Goal: Task Accomplishment & Management: Manage account settings

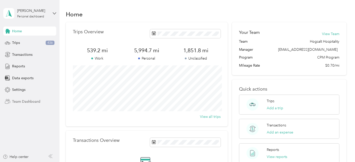
click at [30, 99] on span "Team Dashboard" at bounding box center [26, 101] width 28 height 5
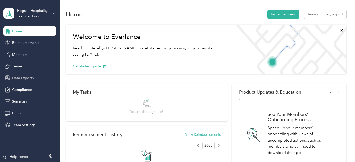
click at [24, 78] on span "Data Exports" at bounding box center [22, 77] width 21 height 5
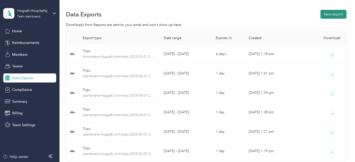
click at [331, 13] on button "New export" at bounding box center [334, 14] width 26 height 9
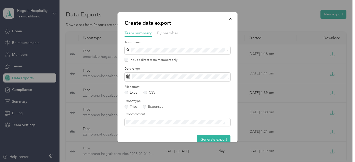
click at [167, 38] on div at bounding box center [178, 38] width 106 height 3
click at [167, 34] on span "By member" at bounding box center [167, 33] width 21 height 5
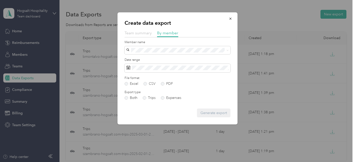
click at [143, 35] on span "Team summary" at bounding box center [138, 33] width 27 height 5
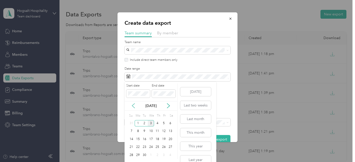
click at [133, 106] on icon at bounding box center [133, 106] width 3 height 5
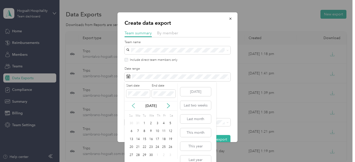
click at [133, 106] on icon at bounding box center [133, 106] width 3 height 5
click at [137, 124] on div "2" at bounding box center [138, 123] width 7 height 6
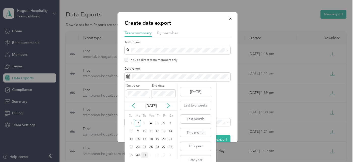
click at [145, 153] on div "31" at bounding box center [144, 155] width 7 height 6
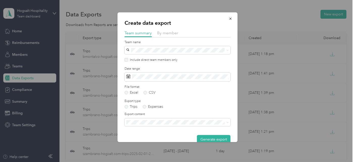
scroll to position [9, 0]
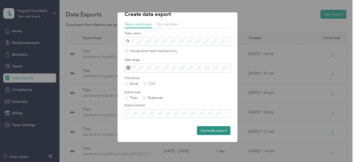
click at [213, 128] on button "Generate export" at bounding box center [214, 130] width 34 height 9
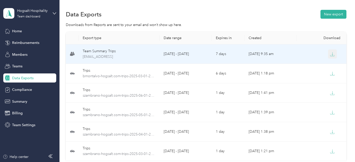
click at [334, 55] on icon "button" at bounding box center [332, 54] width 5 height 5
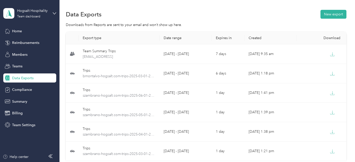
click at [36, 78] on div "Data Exports" at bounding box center [29, 77] width 53 height 9
click at [330, 12] on button "New export" at bounding box center [334, 14] width 26 height 9
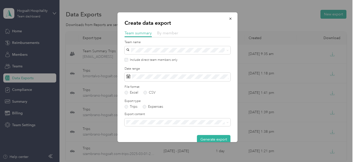
click at [163, 35] on span "By member" at bounding box center [167, 33] width 21 height 5
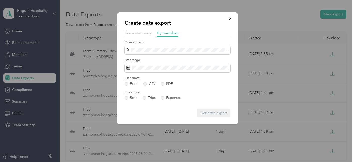
click at [146, 74] on div "[PERSON_NAME]" at bounding box center [177, 76] width 99 height 5
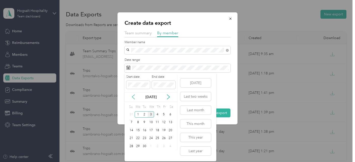
click at [135, 96] on icon at bounding box center [133, 96] width 5 height 5
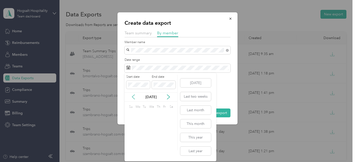
click at [135, 96] on icon at bounding box center [133, 96] width 5 height 5
click at [138, 114] on div "2" at bounding box center [138, 114] width 7 height 6
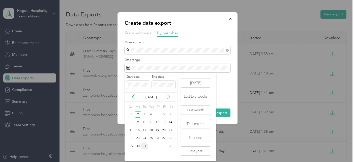
click at [143, 146] on div "31" at bounding box center [144, 146] width 7 height 6
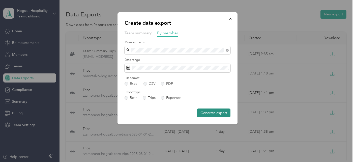
click at [208, 115] on button "Generate export" at bounding box center [214, 112] width 34 height 9
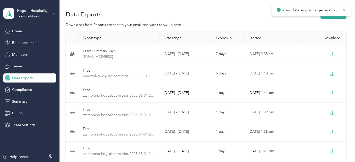
click at [345, 10] on icon at bounding box center [344, 10] width 4 height 5
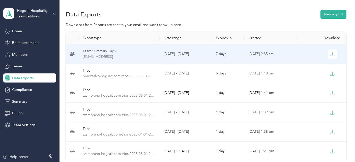
click at [151, 47] on td "Team Summary Trips team-summary-pszyjka@hogsalt.com-trips-2024-12-02-2024-12-31…" at bounding box center [119, 53] width 81 height 19
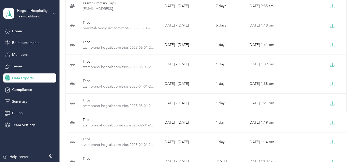
scroll to position [0, 0]
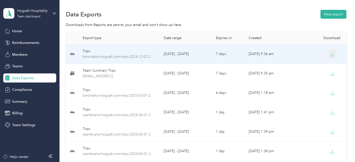
click at [332, 54] on icon "button" at bounding box center [332, 54] width 5 height 5
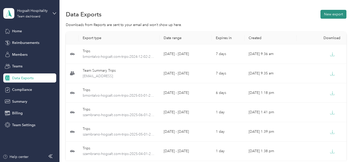
click at [336, 12] on button "New export" at bounding box center [334, 14] width 26 height 9
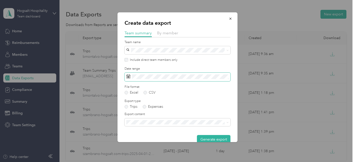
click at [163, 74] on span at bounding box center [178, 77] width 106 height 9
click at [142, 80] on span at bounding box center [178, 77] width 106 height 9
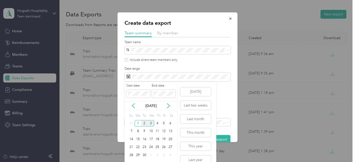
click at [143, 122] on div "2" at bounding box center [144, 123] width 7 height 6
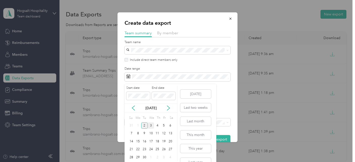
scroll to position [5, 0]
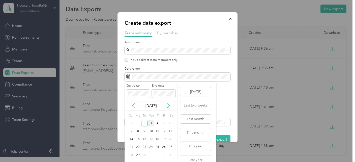
click at [134, 105] on icon at bounding box center [133, 105] width 5 height 5
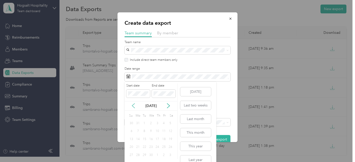
click at [134, 105] on icon at bounding box center [133, 105] width 5 height 5
click at [137, 124] on div "2" at bounding box center [138, 123] width 7 height 6
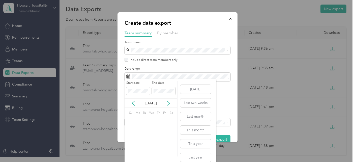
scroll to position [0, 0]
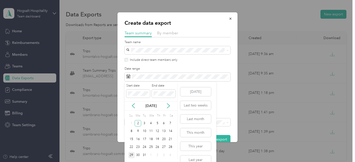
click at [132, 155] on div "29" at bounding box center [131, 155] width 7 height 6
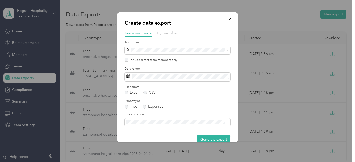
click at [170, 33] on span "By member" at bounding box center [167, 33] width 21 height 5
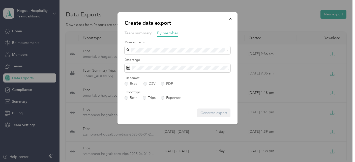
click at [151, 82] on li "[PERSON_NAME]" at bounding box center [178, 85] width 106 height 9
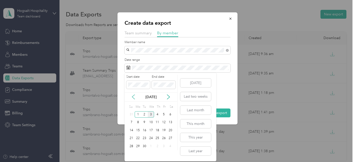
click at [133, 98] on icon at bounding box center [133, 96] width 5 height 5
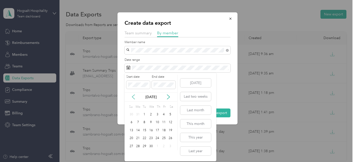
click at [133, 98] on icon at bounding box center [133, 96] width 5 height 5
click at [138, 116] on div "2" at bounding box center [138, 114] width 7 height 6
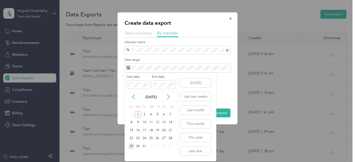
click at [133, 146] on div "29" at bounding box center [131, 146] width 7 height 6
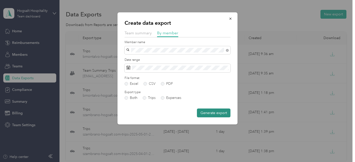
click at [204, 114] on button "Generate export" at bounding box center [214, 112] width 34 height 9
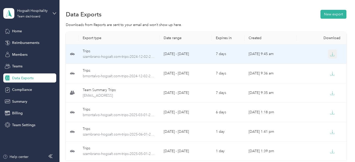
click at [333, 53] on icon "button" at bounding box center [332, 54] width 5 height 5
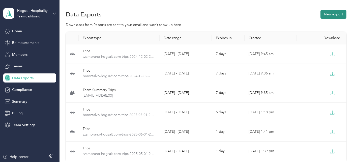
click at [340, 13] on button "New export" at bounding box center [334, 14] width 26 height 9
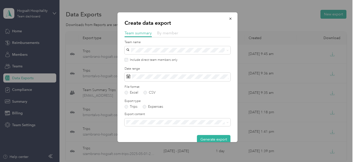
click at [170, 35] on span "By member" at bounding box center [167, 33] width 21 height 5
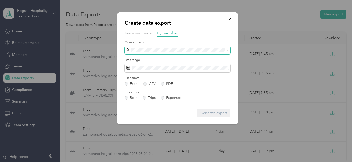
click at [155, 52] on span at bounding box center [178, 50] width 106 height 8
click at [152, 100] on li "[PERSON_NAME]" at bounding box center [178, 103] width 106 height 9
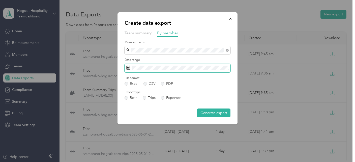
click at [146, 64] on span at bounding box center [178, 68] width 106 height 9
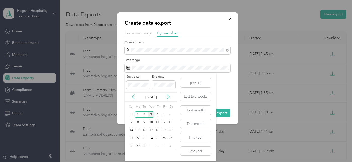
click at [134, 95] on icon at bounding box center [133, 97] width 3 height 5
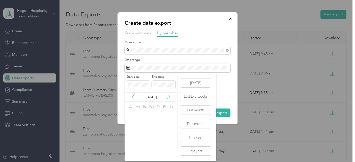
click at [134, 95] on icon at bounding box center [133, 97] width 3 height 5
click at [138, 114] on div "2" at bounding box center [138, 114] width 7 height 6
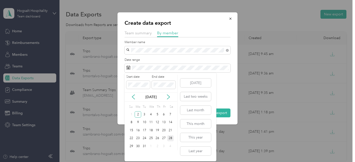
click at [173, 139] on div "28" at bounding box center [170, 138] width 7 height 6
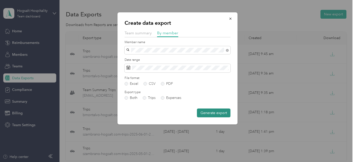
click at [214, 109] on button "Generate export" at bounding box center [214, 112] width 34 height 9
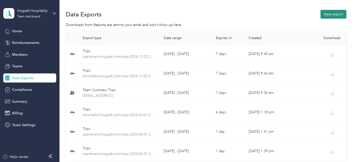
click at [330, 10] on button "New export" at bounding box center [334, 14] width 26 height 9
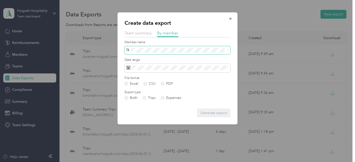
click at [151, 47] on span at bounding box center [178, 50] width 106 height 8
click at [151, 48] on span at bounding box center [178, 50] width 106 height 8
click at [150, 105] on div "[PERSON_NAME]" at bounding box center [177, 103] width 99 height 5
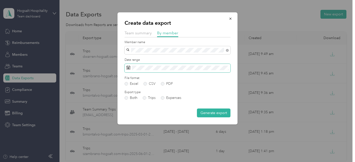
click at [147, 65] on span at bounding box center [178, 68] width 106 height 9
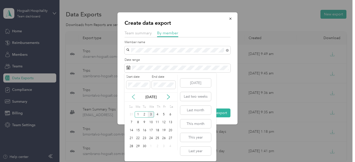
click at [132, 97] on icon at bounding box center [133, 97] width 3 height 5
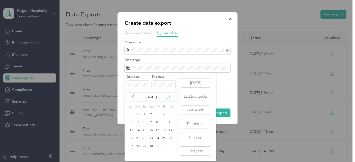
click at [132, 97] on icon at bounding box center [133, 97] width 3 height 5
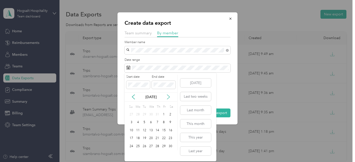
click at [169, 96] on icon at bounding box center [168, 96] width 5 height 5
click at [138, 114] on div "2" at bounding box center [138, 114] width 7 height 6
click at [135, 145] on div "30" at bounding box center [138, 146] width 7 height 6
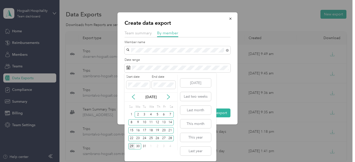
click at [133, 146] on div "29" at bounding box center [131, 146] width 7 height 6
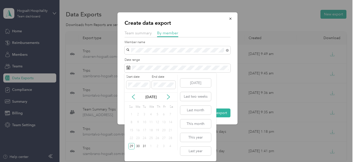
click at [139, 113] on div "2" at bounding box center [138, 114] width 7 height 6
click at [132, 145] on div "29" at bounding box center [131, 146] width 7 height 6
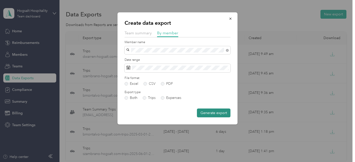
click at [205, 114] on button "Generate export" at bounding box center [214, 112] width 34 height 9
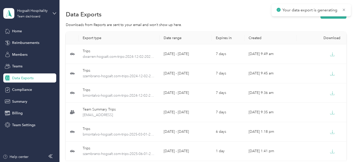
click at [202, 17] on div "Data Exports New export" at bounding box center [206, 14] width 281 height 11
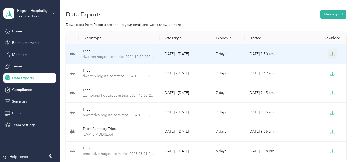
click at [334, 51] on button "button" at bounding box center [332, 53] width 9 height 9
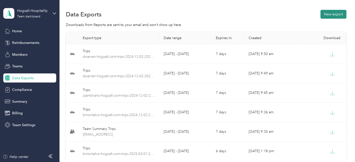
click at [333, 10] on button "New export" at bounding box center [334, 14] width 26 height 9
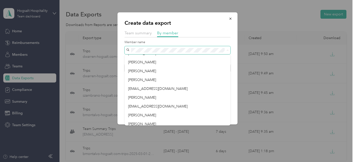
scroll to position [51, 0]
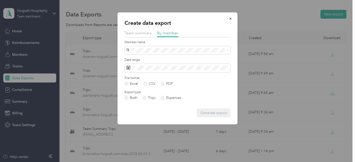
click at [156, 77] on div "[PERSON_NAME]" at bounding box center [177, 78] width 99 height 5
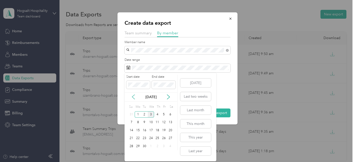
click at [136, 97] on icon at bounding box center [133, 96] width 5 height 5
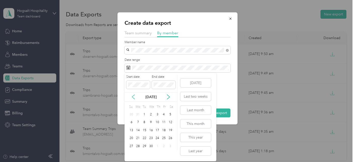
click at [136, 97] on icon at bounding box center [133, 96] width 5 height 5
click at [138, 115] on div "2" at bounding box center [138, 114] width 7 height 6
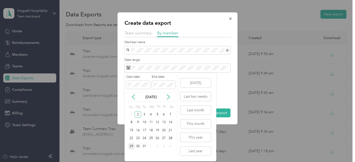
click at [134, 144] on div "29" at bounding box center [131, 146] width 7 height 6
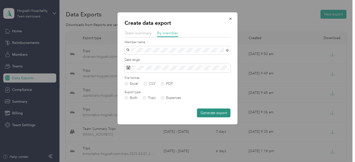
click at [202, 113] on button "Generate export" at bounding box center [214, 112] width 34 height 9
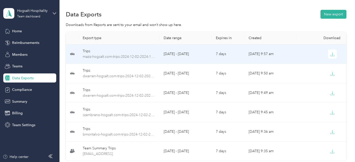
click at [135, 55] on span "maziz-hogsalt.com-trips-2024-12-02-2024-12-29.xlsx" at bounding box center [119, 57] width 73 height 6
click at [332, 53] on icon "button" at bounding box center [332, 54] width 5 height 5
click at [334, 50] on button "button" at bounding box center [332, 53] width 9 height 9
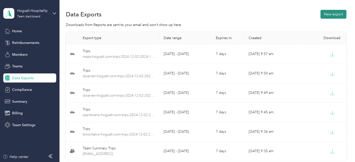
click at [338, 13] on button "New export" at bounding box center [334, 14] width 26 height 9
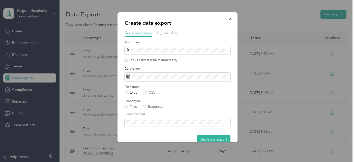
click at [166, 36] on div "By member" at bounding box center [167, 33] width 21 height 6
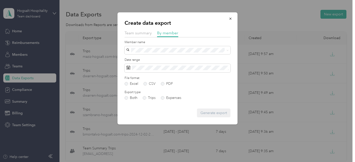
click at [150, 55] on form "Member name Date range File format Excel CSV PDF Export type Both Trips Expense…" at bounding box center [178, 78] width 106 height 77
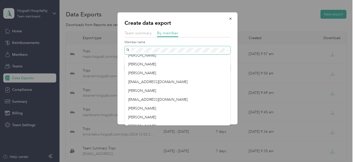
scroll to position [58, 0]
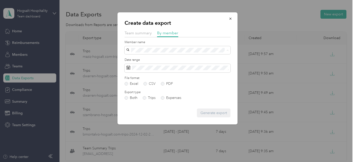
click at [161, 79] on div "[EMAIL_ADDRESS][DOMAIN_NAME]" at bounding box center [177, 80] width 99 height 5
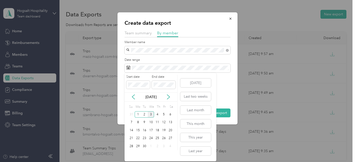
click at [133, 93] on div "[DATE]" at bounding box center [151, 96] width 53 height 9
click at [133, 98] on icon at bounding box center [133, 97] width 3 height 5
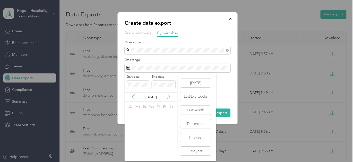
click at [133, 98] on icon at bounding box center [133, 97] width 3 height 5
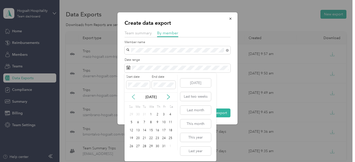
click at [133, 98] on icon at bounding box center [133, 97] width 3 height 5
click at [138, 113] on div "2" at bounding box center [138, 114] width 7 height 6
click at [131, 146] on div "29" at bounding box center [131, 146] width 7 height 6
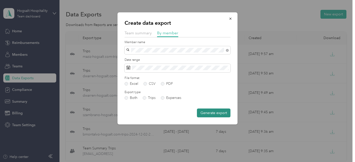
click at [209, 111] on button "Generate export" at bounding box center [214, 112] width 34 height 9
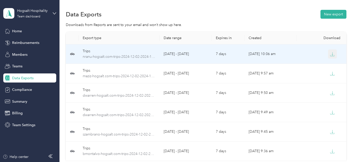
click at [335, 52] on button "button" at bounding box center [332, 53] width 9 height 9
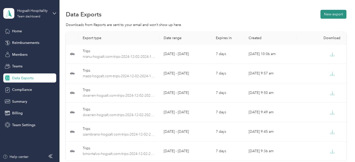
click at [331, 10] on button "New export" at bounding box center [334, 14] width 26 height 9
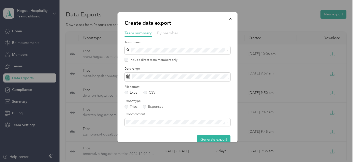
click at [165, 35] on span "By member" at bounding box center [167, 33] width 21 height 5
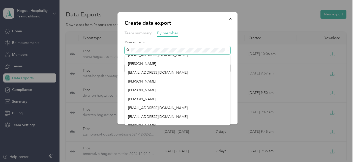
scroll to position [83, 0]
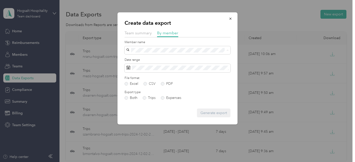
click at [177, 72] on div "[EMAIL_ADDRESS][DOMAIN_NAME]" at bounding box center [177, 72] width 99 height 5
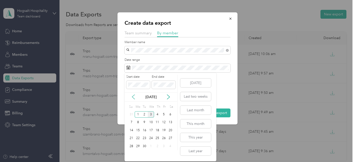
click at [135, 96] on icon at bounding box center [133, 96] width 5 height 5
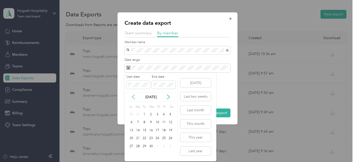
click at [135, 96] on icon at bounding box center [133, 96] width 5 height 5
click at [138, 114] on div "2" at bounding box center [138, 114] width 7 height 6
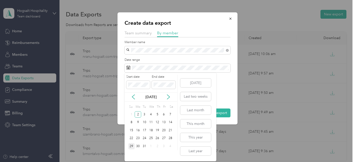
click at [132, 148] on div "29" at bounding box center [131, 146] width 7 height 6
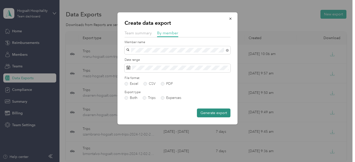
click at [216, 111] on button "Generate export" at bounding box center [214, 112] width 34 height 9
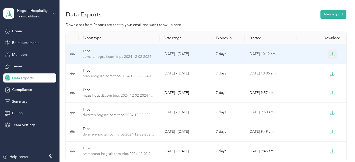
click at [334, 54] on icon "button" at bounding box center [332, 54] width 5 height 5
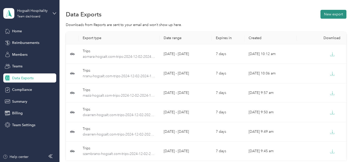
click at [327, 14] on button "New export" at bounding box center [334, 14] width 26 height 9
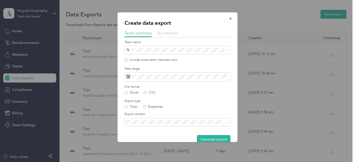
click at [171, 32] on span "By member" at bounding box center [167, 33] width 21 height 5
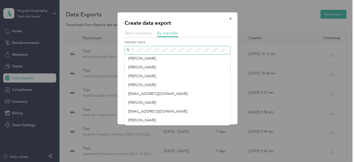
scroll to position [49, 0]
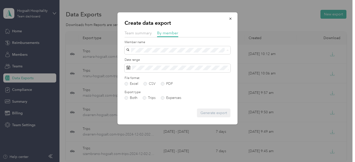
click at [168, 98] on div "[PERSON_NAME]" at bounding box center [177, 98] width 99 height 5
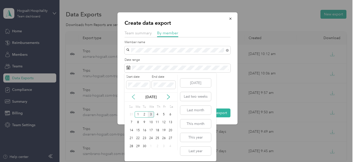
click at [134, 96] on icon at bounding box center [133, 96] width 5 height 5
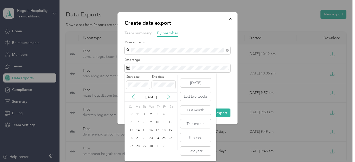
click at [134, 96] on icon at bounding box center [133, 96] width 5 height 5
click at [139, 115] on div "2" at bounding box center [138, 114] width 7 height 6
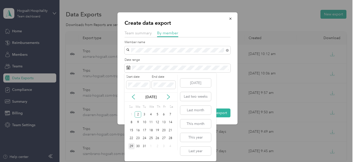
click at [132, 145] on div "29" at bounding box center [131, 146] width 7 height 6
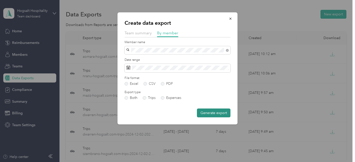
click at [206, 108] on button "Generate export" at bounding box center [214, 112] width 34 height 9
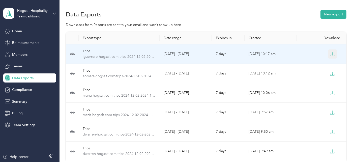
click at [332, 55] on icon "button" at bounding box center [332, 54] width 5 height 5
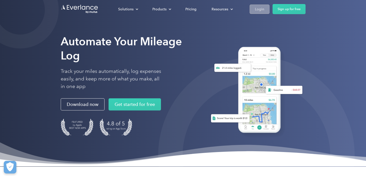
click at [258, 10] on div "Login" at bounding box center [259, 9] width 9 height 6
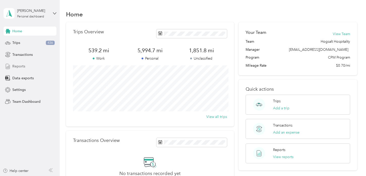
click at [28, 67] on div "Reports" at bounding box center [30, 66] width 53 height 9
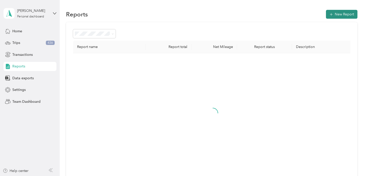
click at [343, 12] on button "New Report" at bounding box center [342, 14] width 32 height 9
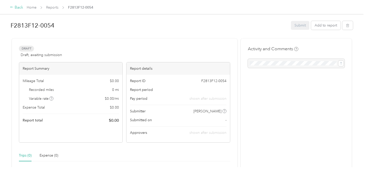
click at [19, 6] on div "Back" at bounding box center [16, 8] width 13 height 6
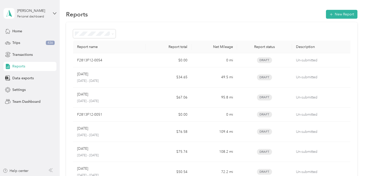
click at [30, 66] on div "Reports" at bounding box center [30, 66] width 53 height 9
click at [18, 70] on div "Reports" at bounding box center [30, 66] width 53 height 9
click at [29, 12] on div "Phil Szyjka" at bounding box center [33, 10] width 32 height 5
click at [29, 41] on div "Team dashboard" at bounding box center [21, 40] width 27 height 5
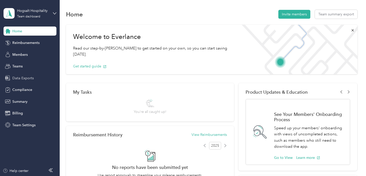
click at [27, 77] on span "Data Exports" at bounding box center [22, 77] width 21 height 5
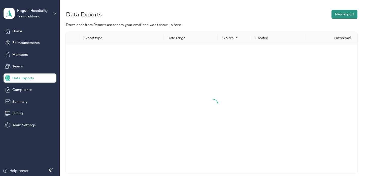
click at [345, 13] on button "New export" at bounding box center [345, 14] width 26 height 9
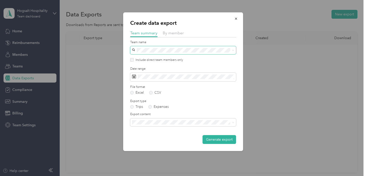
click at [157, 47] on span at bounding box center [183, 50] width 106 height 8
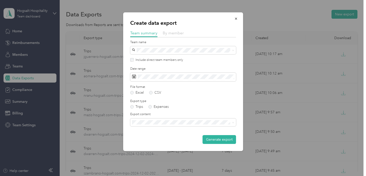
click at [165, 31] on span "By member" at bounding box center [173, 33] width 21 height 5
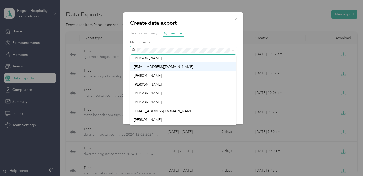
scroll to position [31, 0]
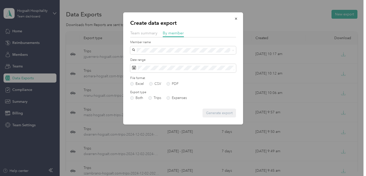
click at [158, 104] on li "nranu@hogsalt.com" at bounding box center [183, 107] width 106 height 9
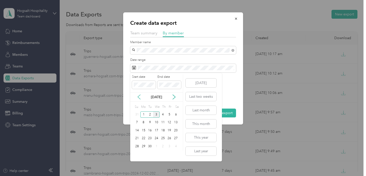
click at [140, 98] on icon at bounding box center [139, 96] width 5 height 5
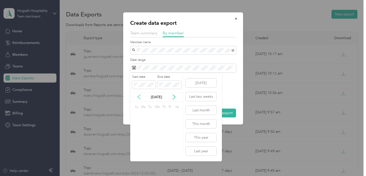
click at [140, 98] on icon at bounding box center [139, 96] width 5 height 5
click at [143, 113] on div "2" at bounding box center [143, 114] width 7 height 6
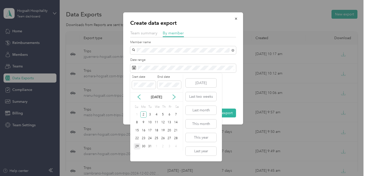
click at [139, 145] on div "29" at bounding box center [137, 146] width 7 height 6
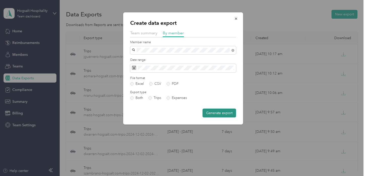
click at [215, 110] on button "Generate export" at bounding box center [220, 112] width 34 height 9
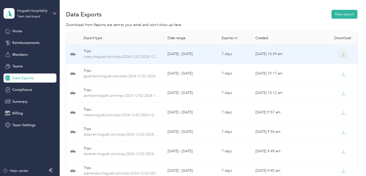
click at [346, 54] on button "button" at bounding box center [343, 53] width 9 height 9
